Goal: Task Accomplishment & Management: Manage account settings

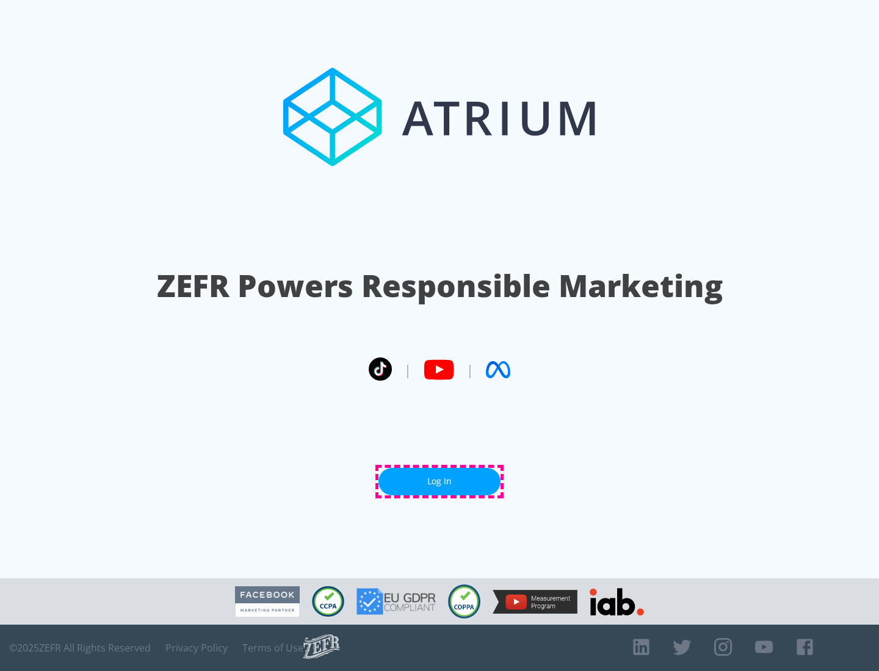
click at [439, 482] on link "Log In" at bounding box center [439, 481] width 122 height 27
